Goal: Task Accomplishment & Management: Manage account settings

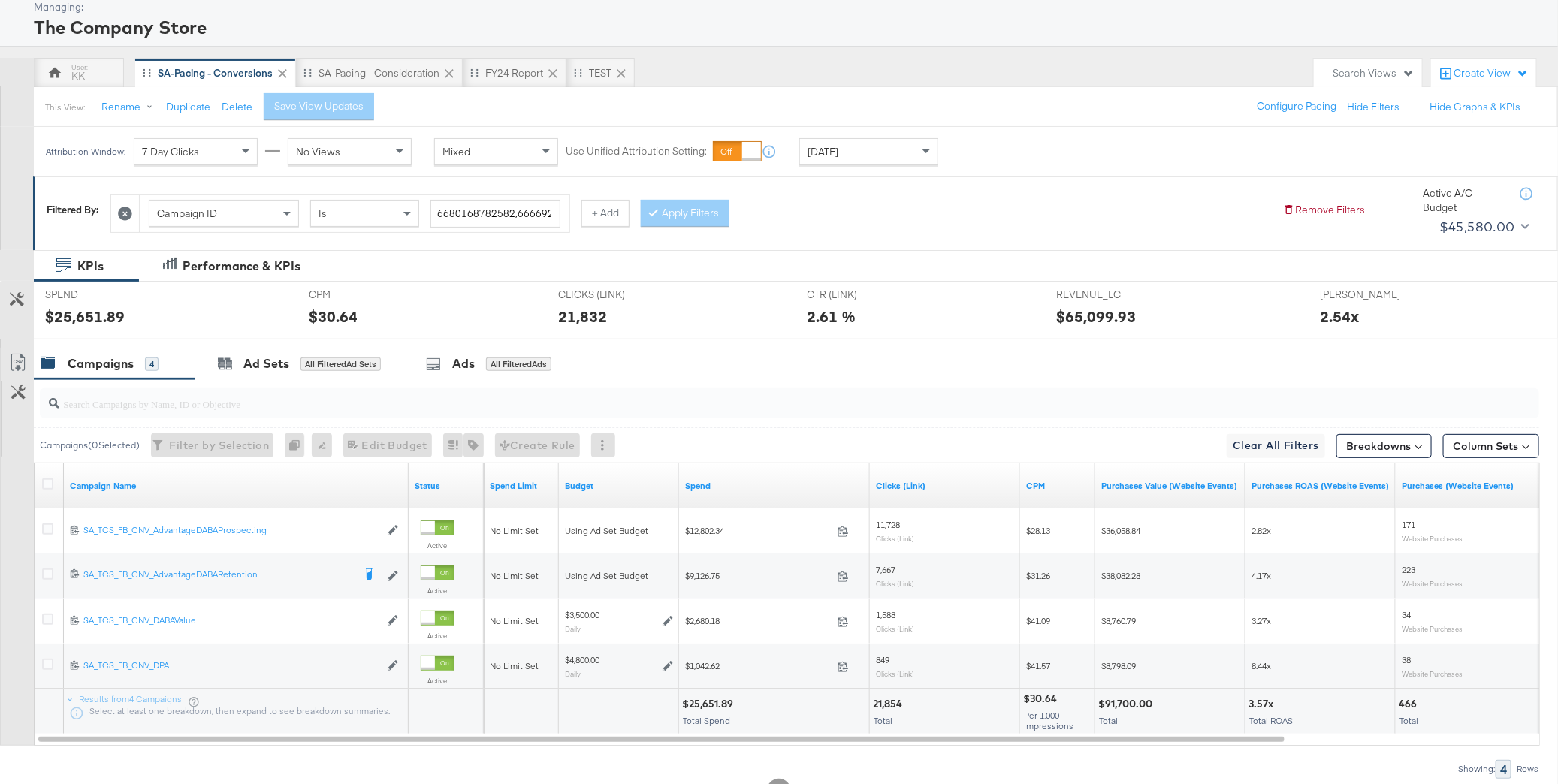
click at [382, 58] on div "SA-Pacing - Consideration" at bounding box center [379, 73] width 167 height 30
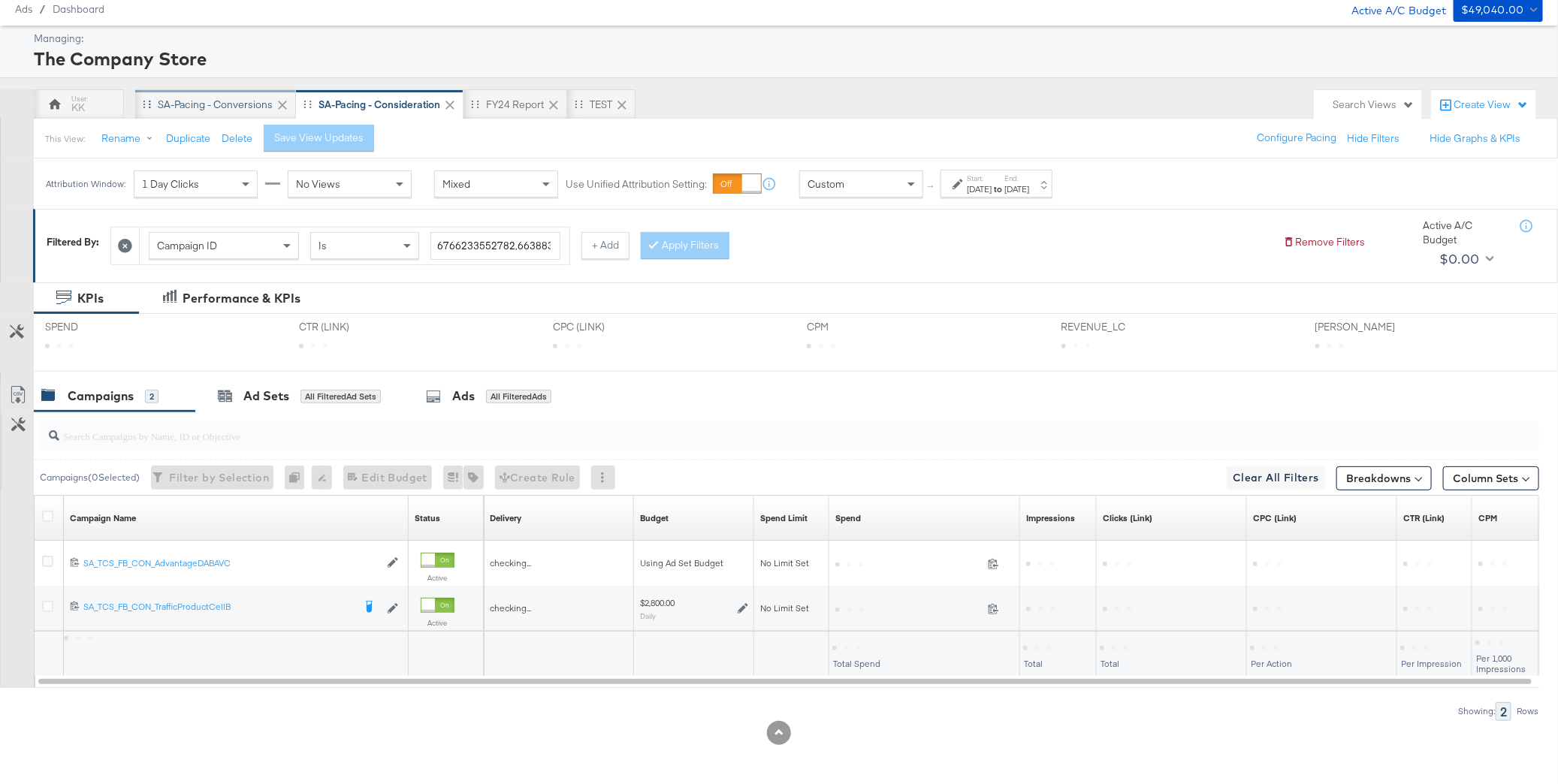
click at [228, 106] on div "SA-Pacing - Conversions" at bounding box center [215, 104] width 115 height 14
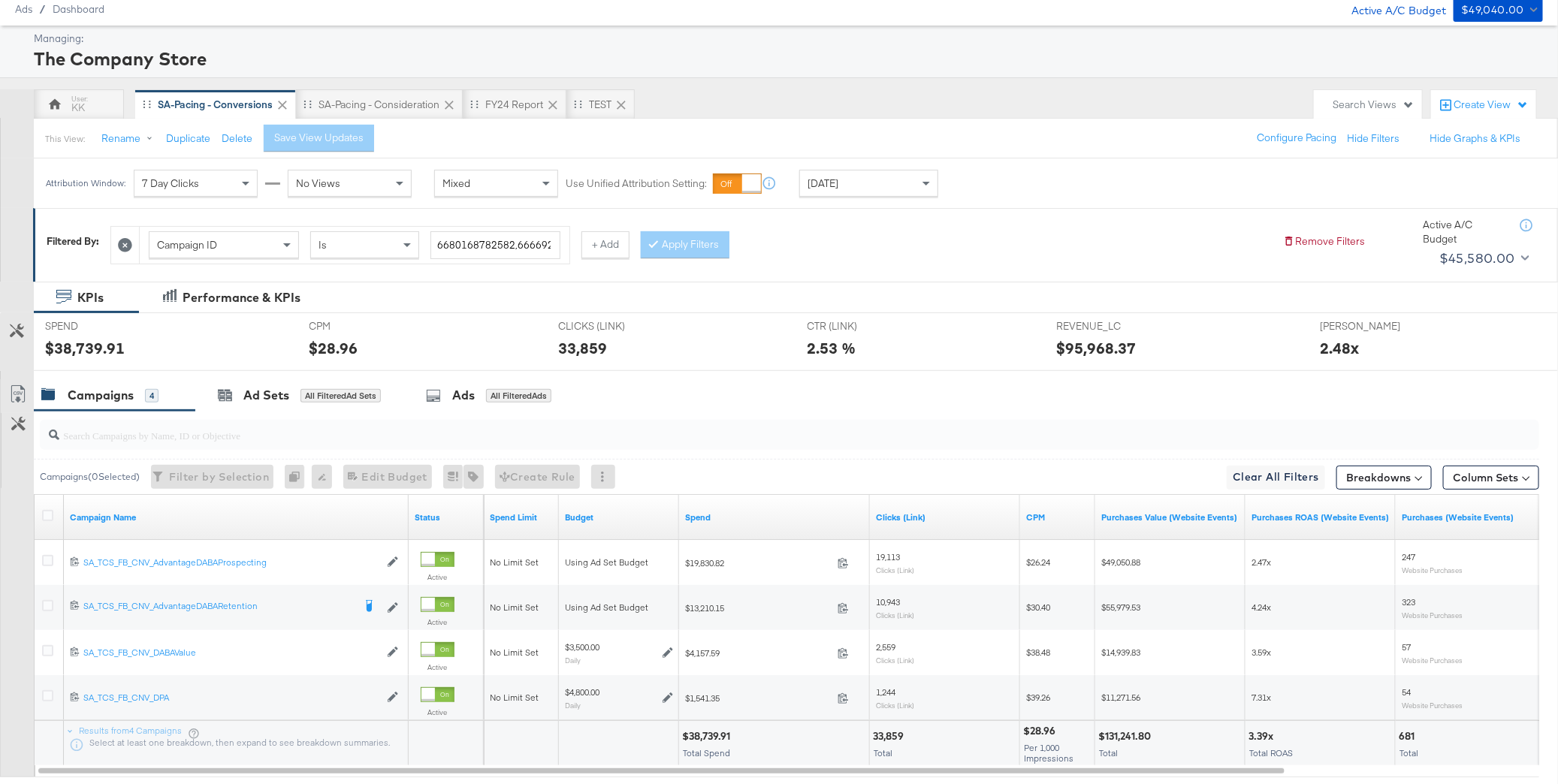
scroll to position [81, 0]
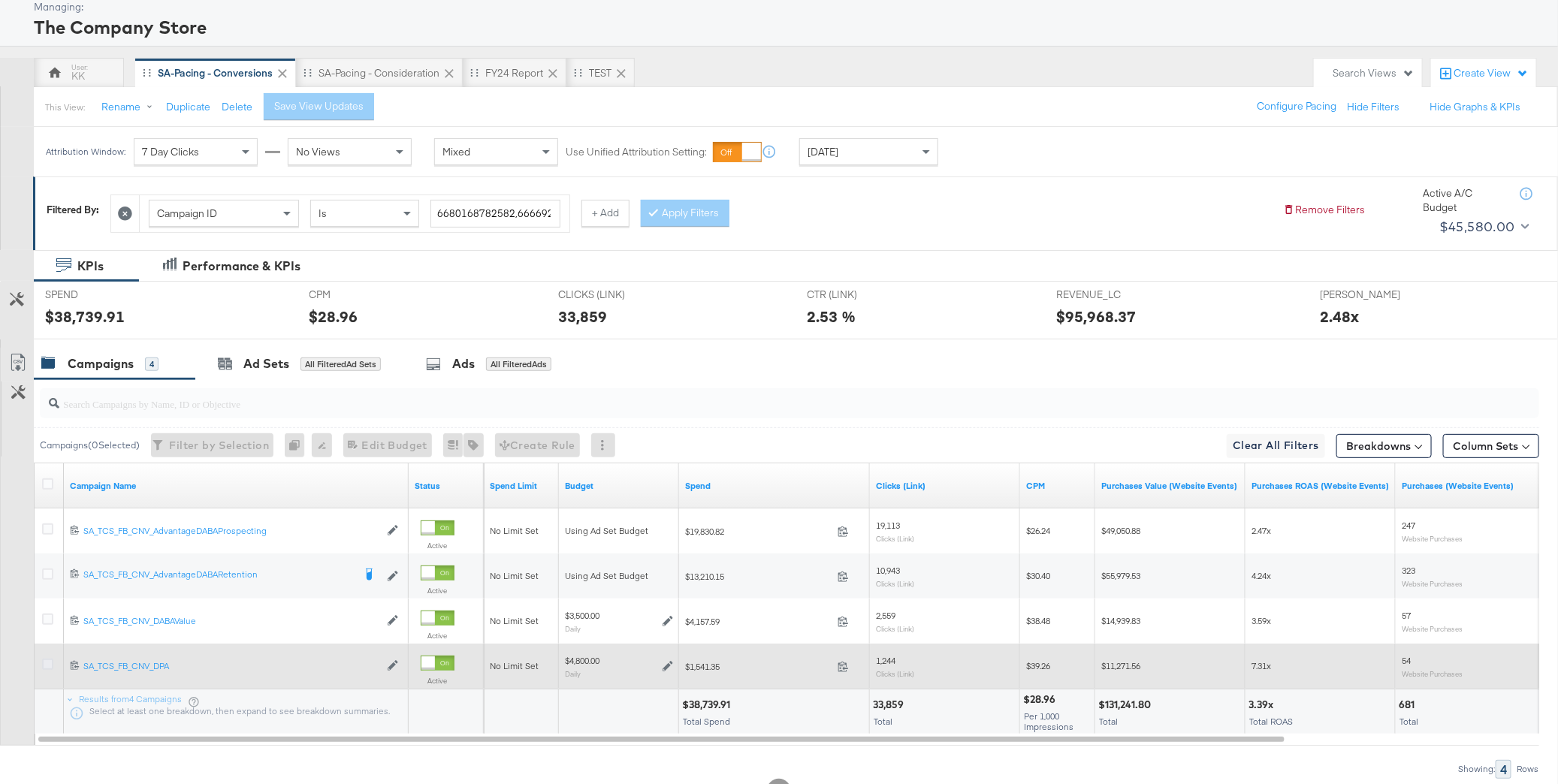
click at [49, 658] on icon at bounding box center [47, 663] width 12 height 12
click at [0, 0] on input "checkbox" at bounding box center [0, 0] width 0 height 0
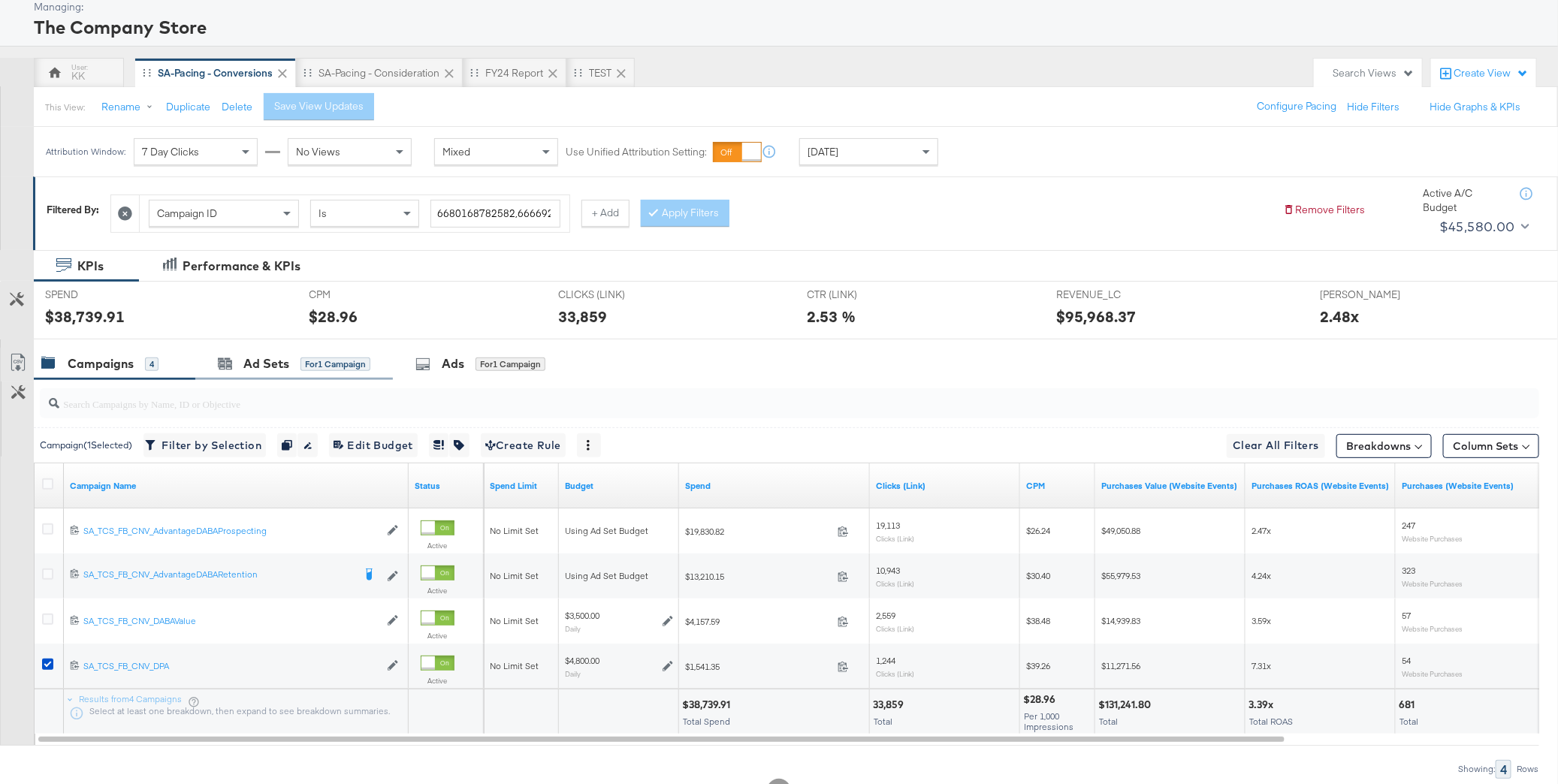
click at [252, 372] on div "Ad Sets for 1 Campaign" at bounding box center [294, 363] width 197 height 32
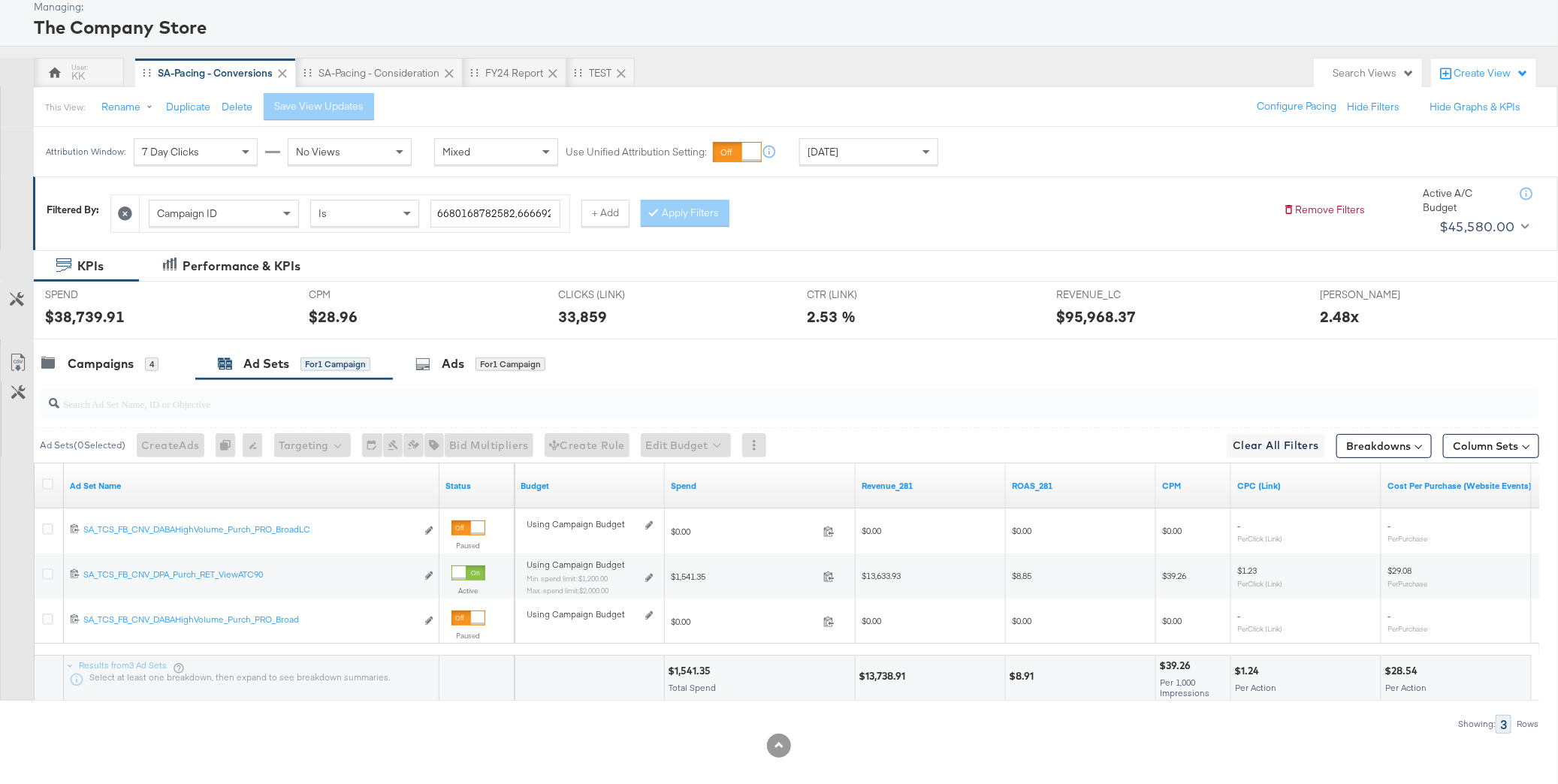
click at [125, 383] on input "search" at bounding box center [729, 397] width 1341 height 29
click at [115, 361] on div "Campaigns" at bounding box center [101, 363] width 66 height 17
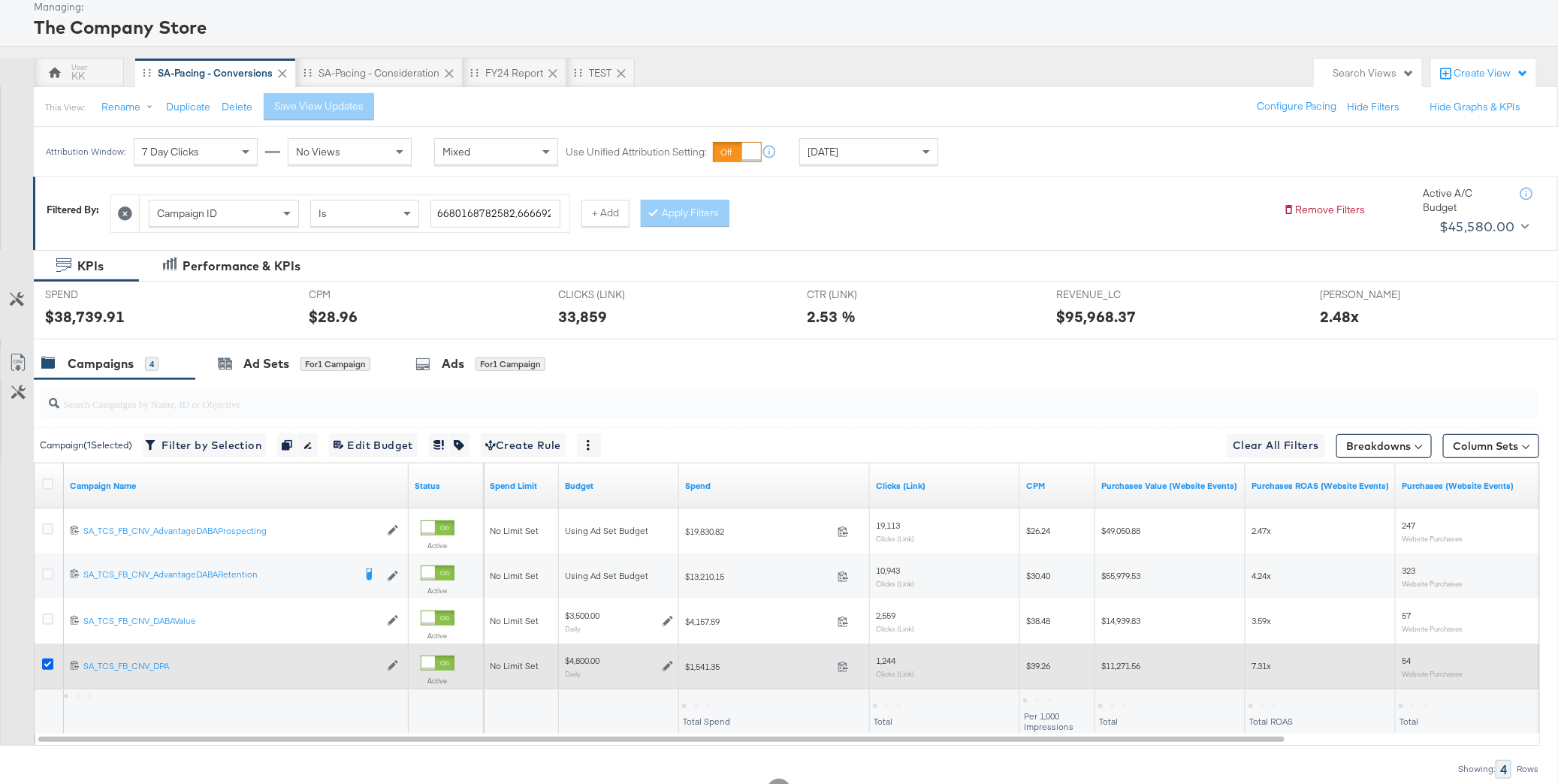
click at [46, 662] on icon at bounding box center [47, 663] width 12 height 12
click at [0, 0] on input "checkbox" at bounding box center [0, 0] width 0 height 0
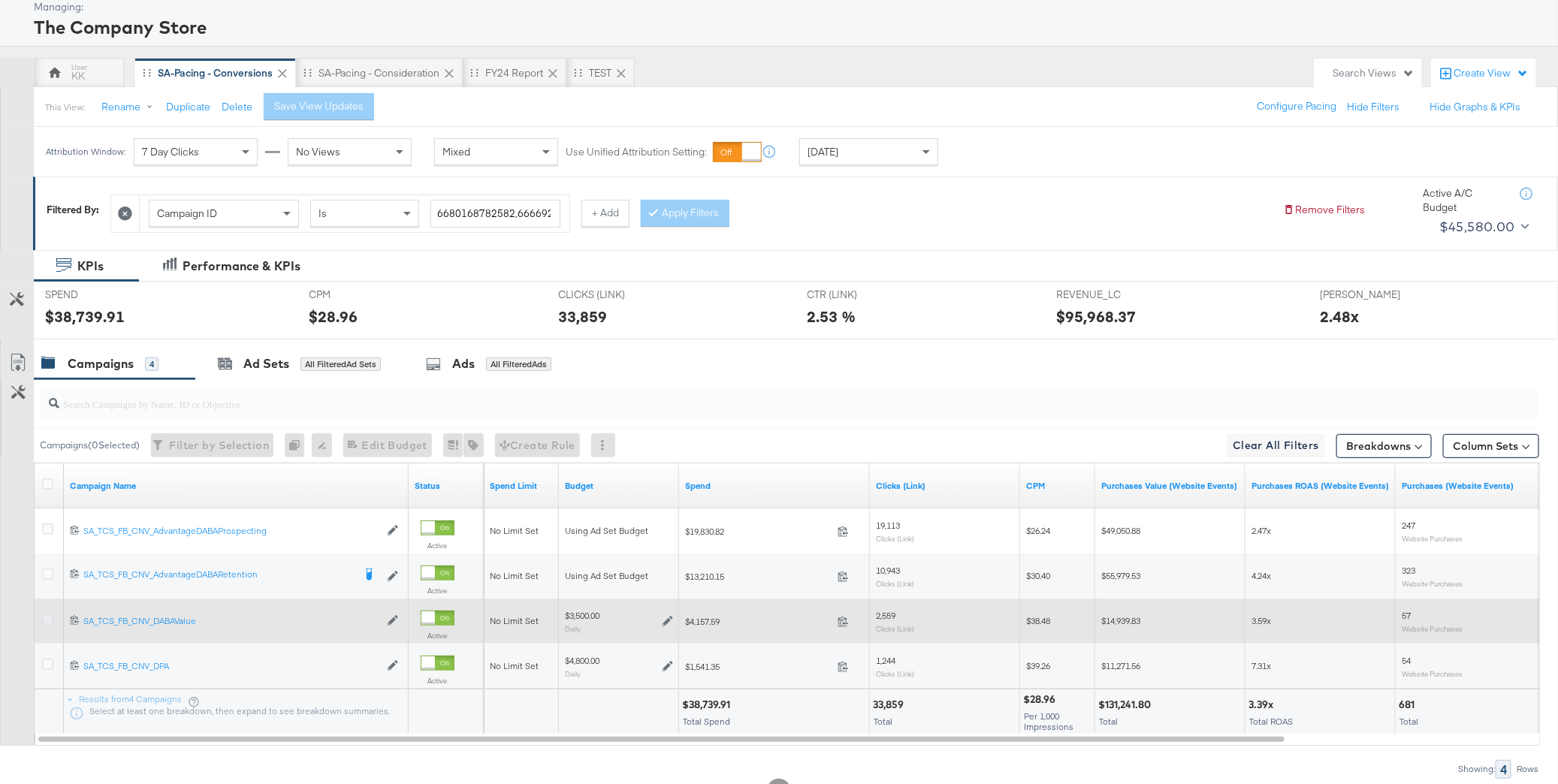
click at [46, 615] on icon at bounding box center [47, 619] width 12 height 12
click at [0, 0] on input "checkbox" at bounding box center [0, 0] width 0 height 0
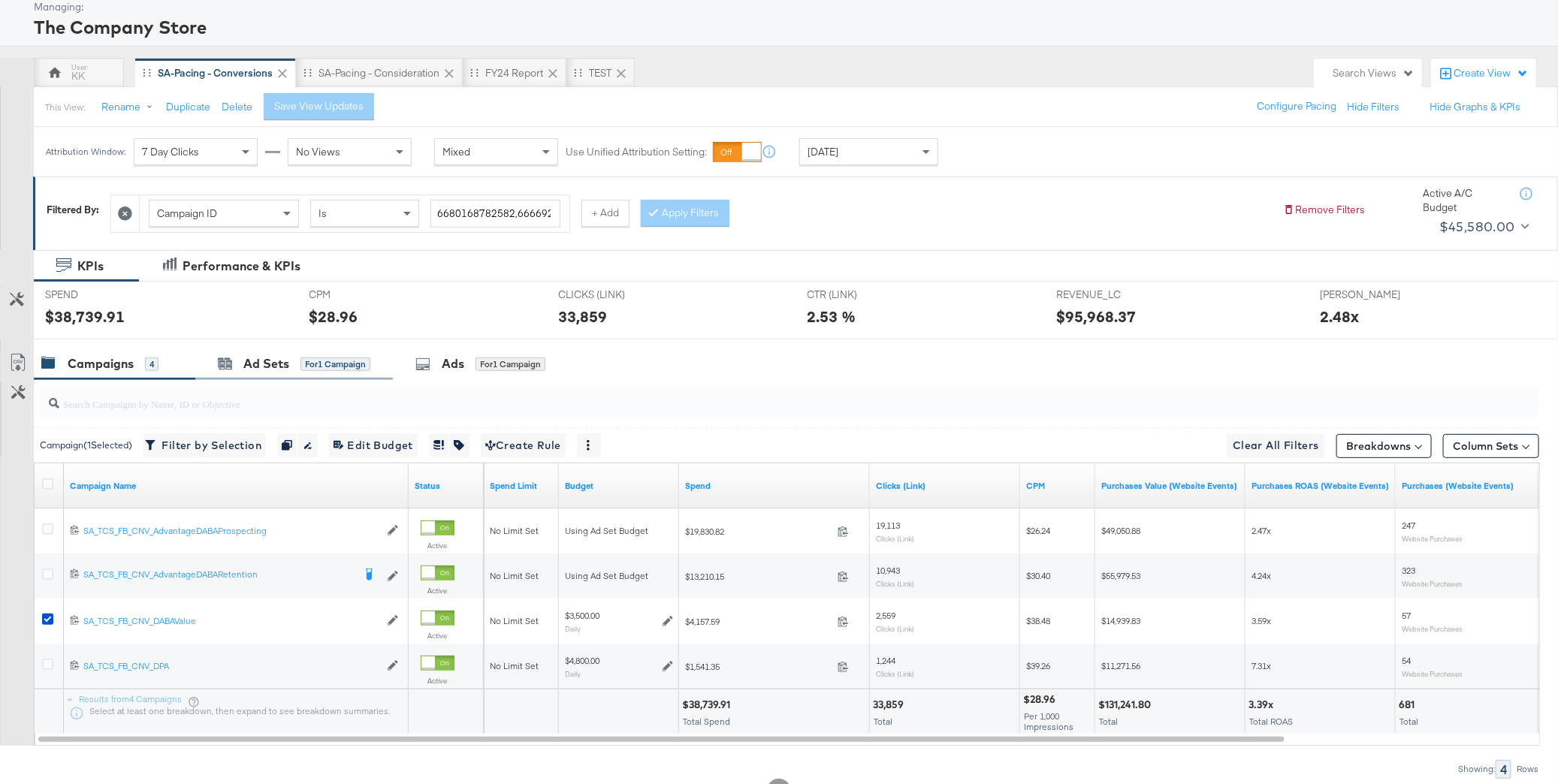
click at [260, 371] on div "Ad Sets for 1 Campaign" at bounding box center [294, 363] width 197 height 32
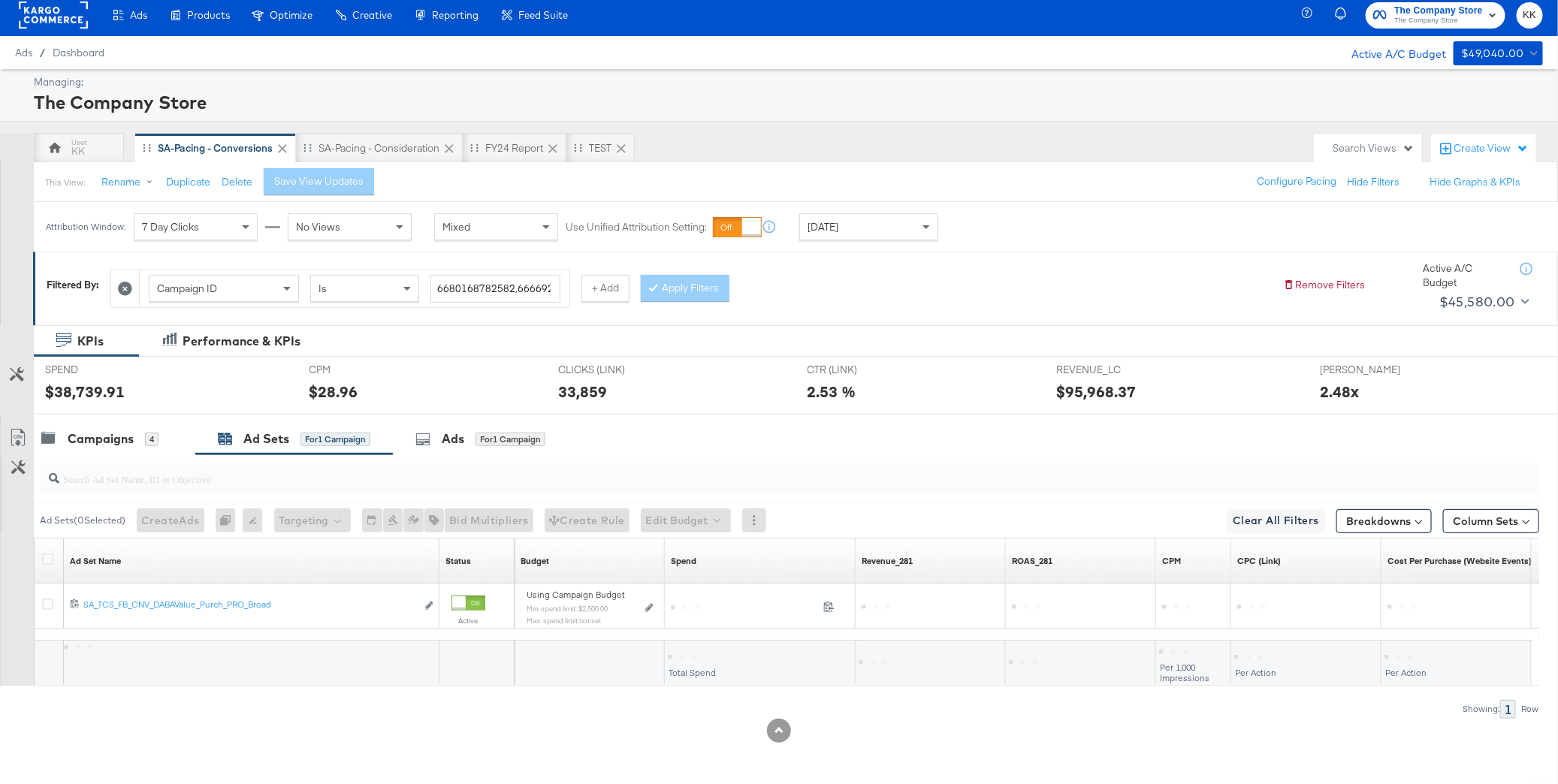
scroll to position [4, 0]
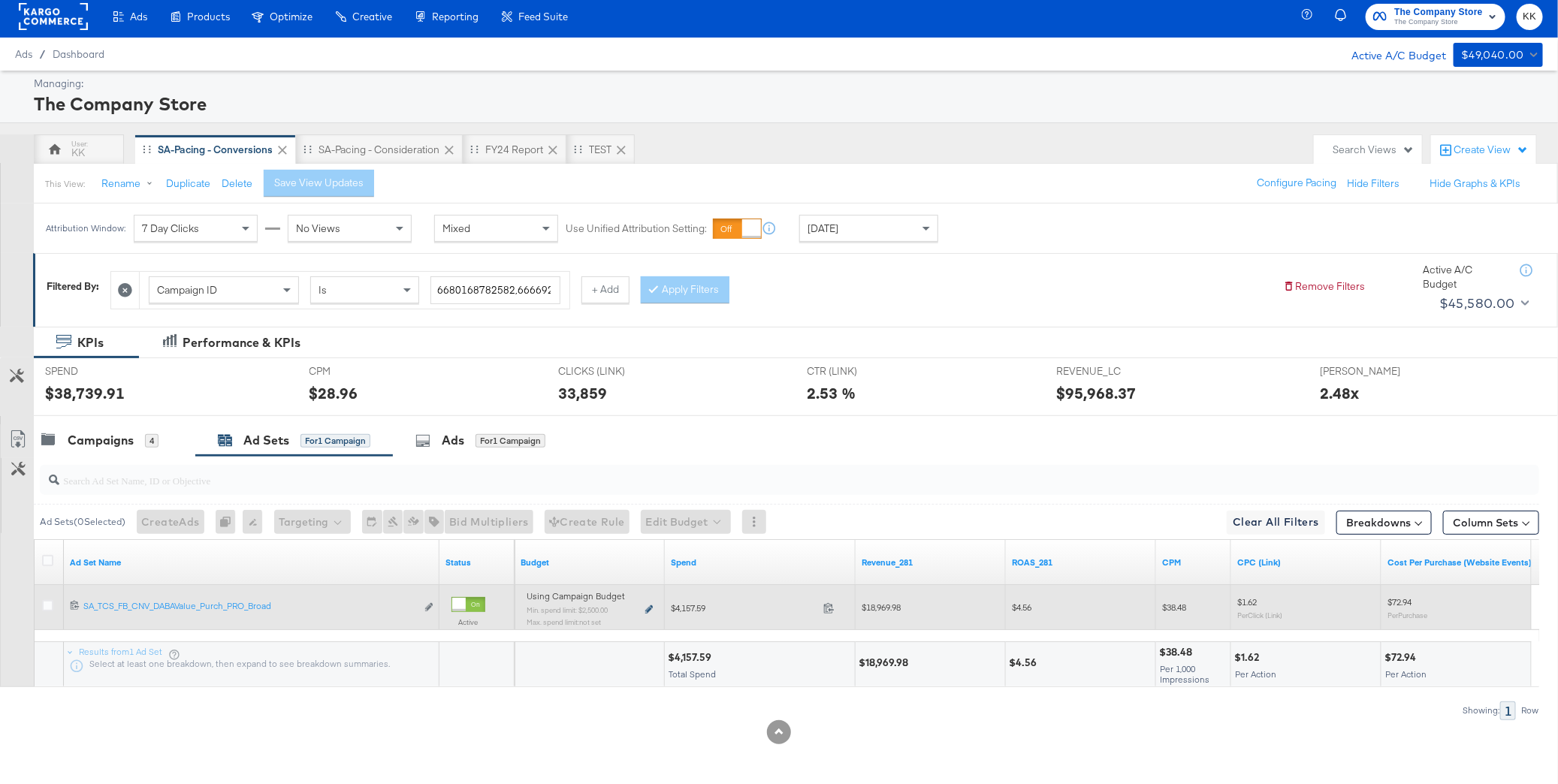
click at [649, 606] on icon at bounding box center [649, 609] width 7 height 8
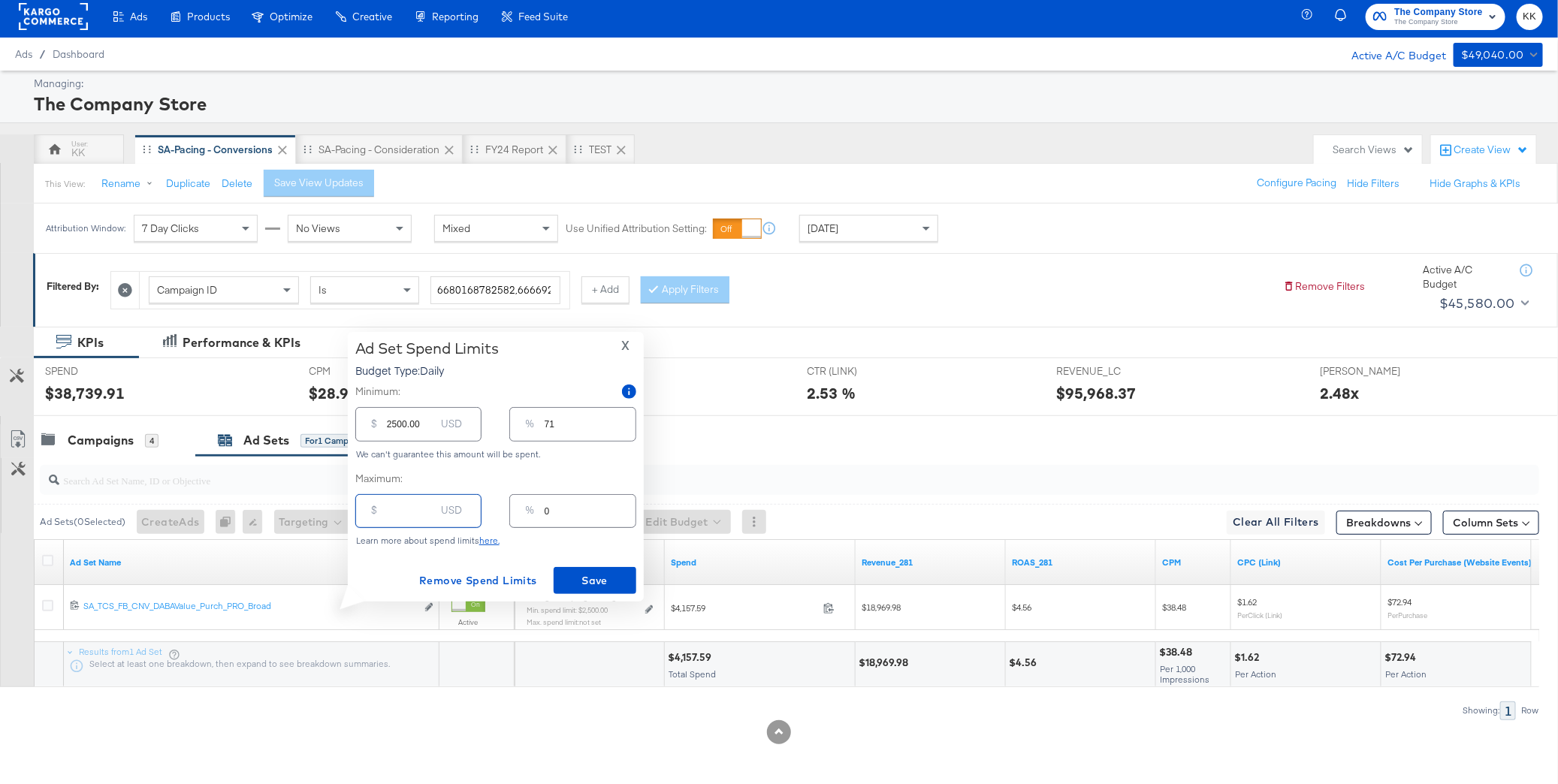
click at [398, 518] on input "number" at bounding box center [411, 505] width 48 height 32
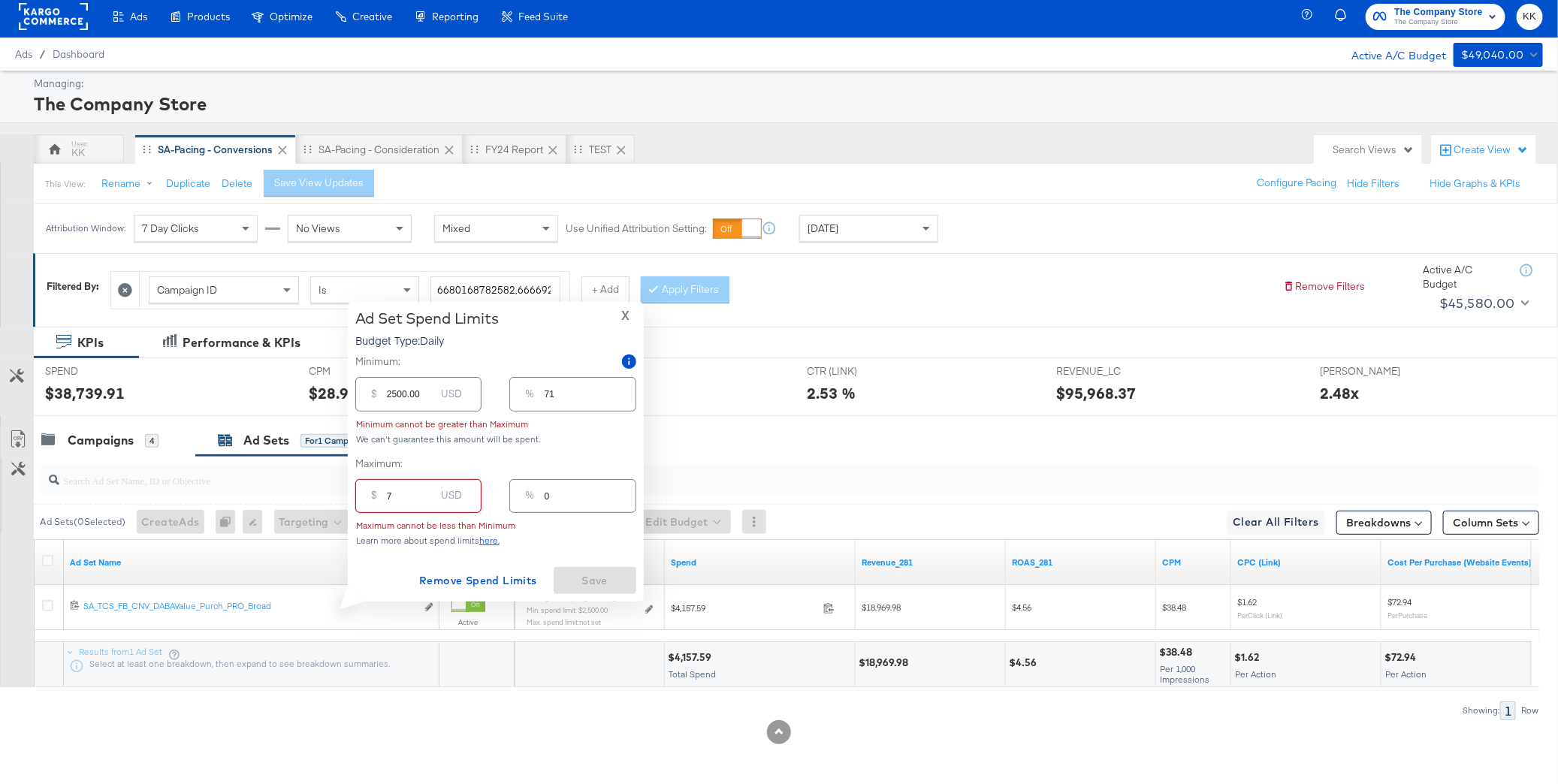
type input "70"
type input "2"
type input "700"
type input "20"
type input "7000"
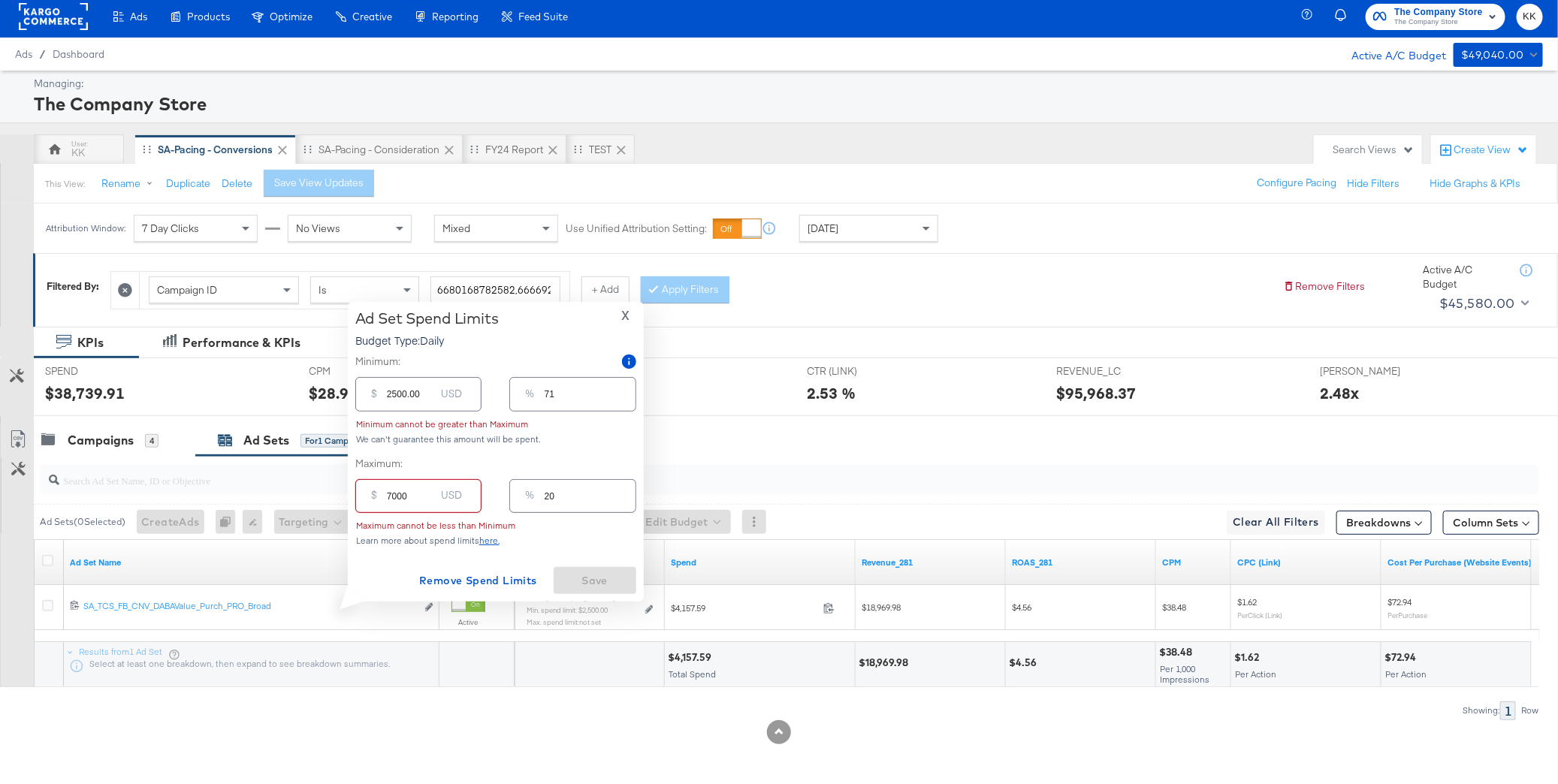
type input "200"
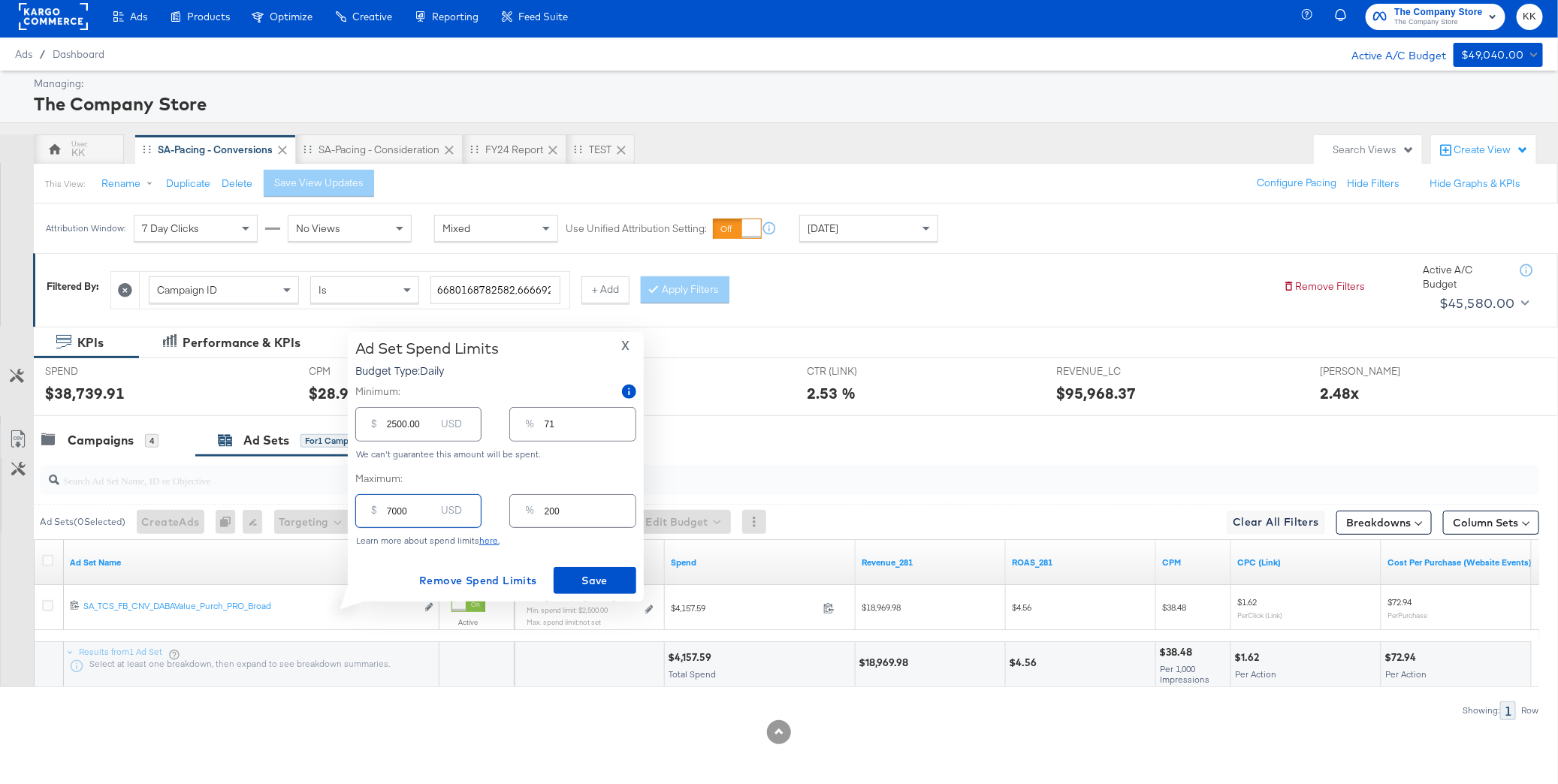
type input "7000.00"
click at [394, 426] on input "2500.00" at bounding box center [411, 418] width 48 height 32
type input "200.00"
type input "6"
type input "200.00"
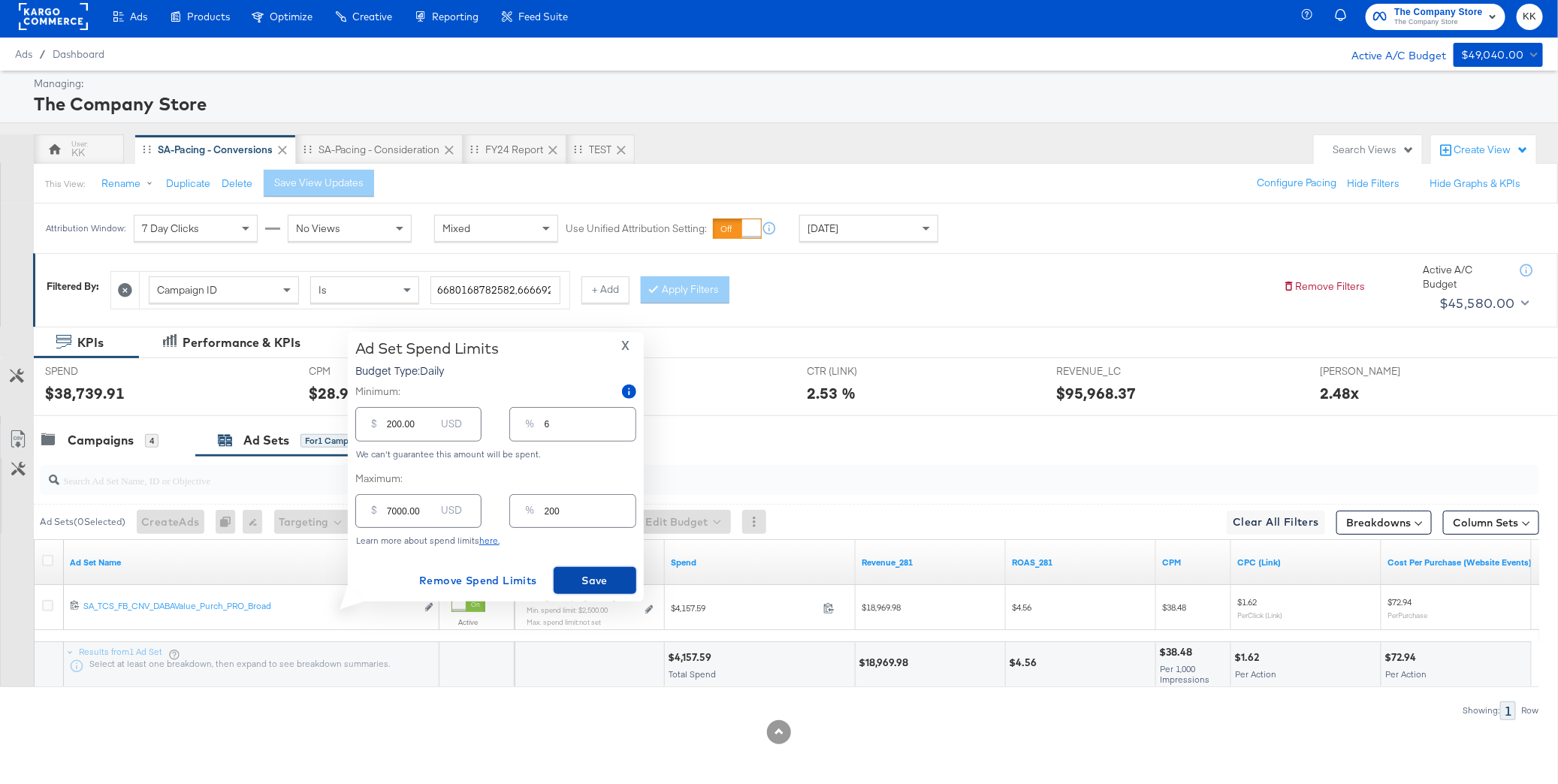
click at [572, 579] on span "Save" at bounding box center [594, 580] width 71 height 19
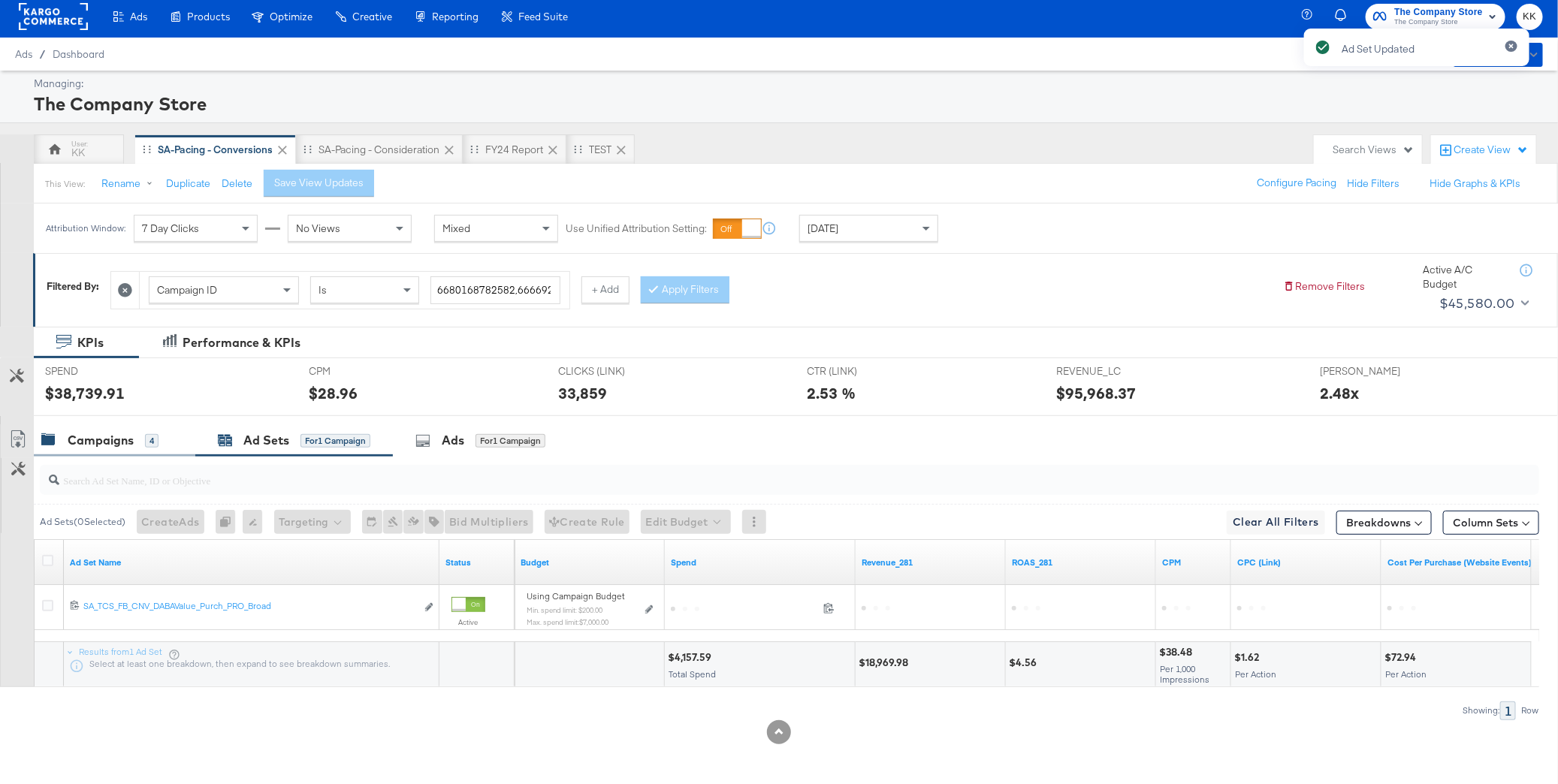
click at [120, 435] on div "Campaigns" at bounding box center [101, 439] width 66 height 17
